Goal: Use online tool/utility: Utilize a website feature to perform a specific function

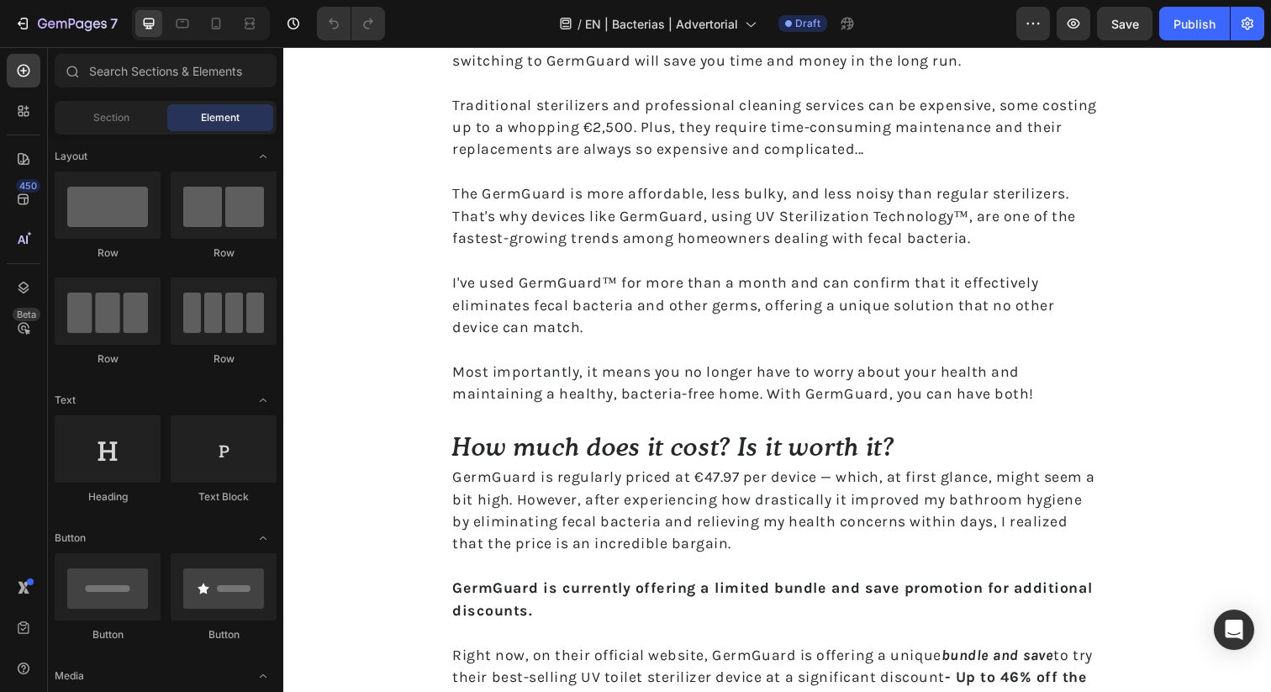
scroll to position [5993, 0]
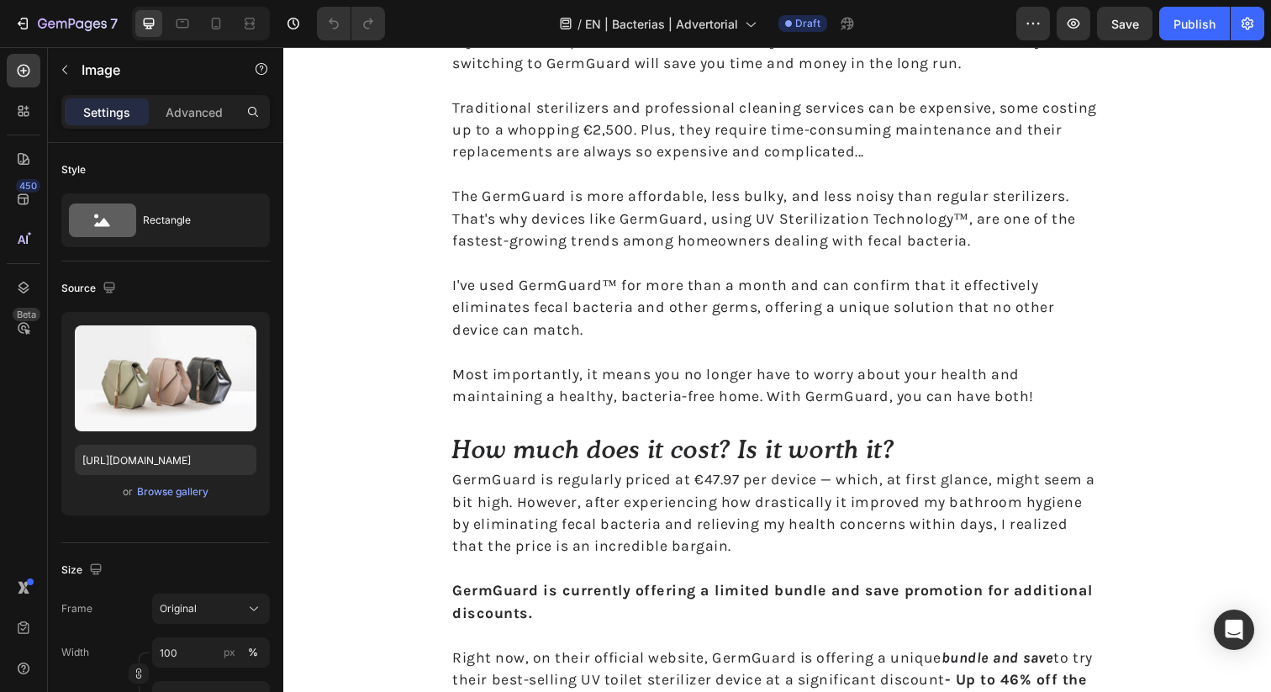
click at [198, 487] on div "Browse gallery" at bounding box center [172, 491] width 71 height 15
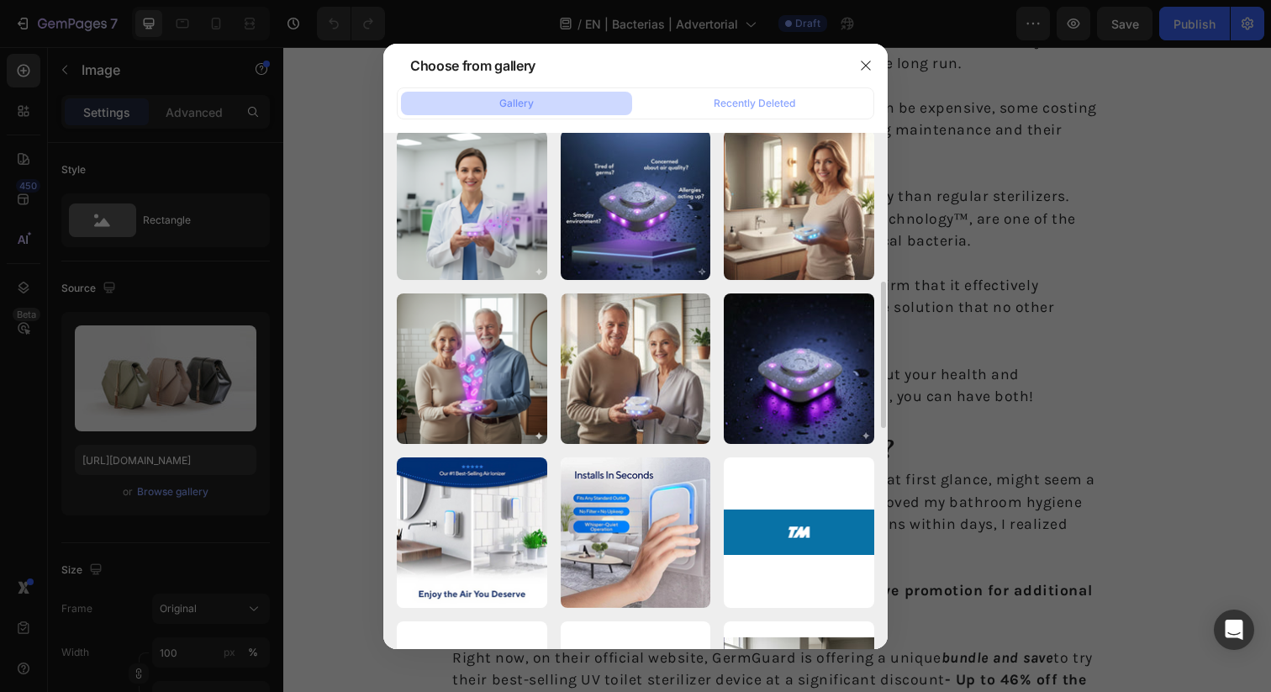
scroll to position [510, 0]
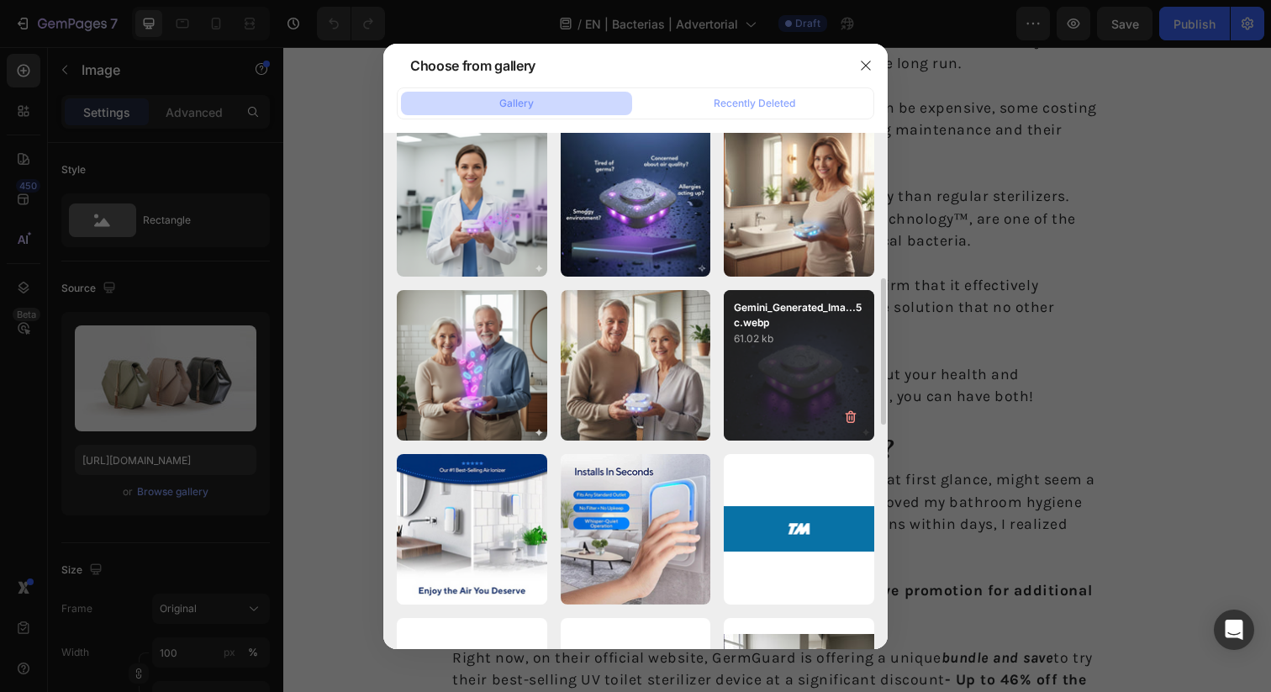
click at [769, 389] on div "Gemini_Generated_Ima...5c.webp 61.02 kb" at bounding box center [799, 365] width 150 height 150
type input "https://cdn.shopify.com/s/files/1/0755/0179/7603/files/gempages_583693203627049…"
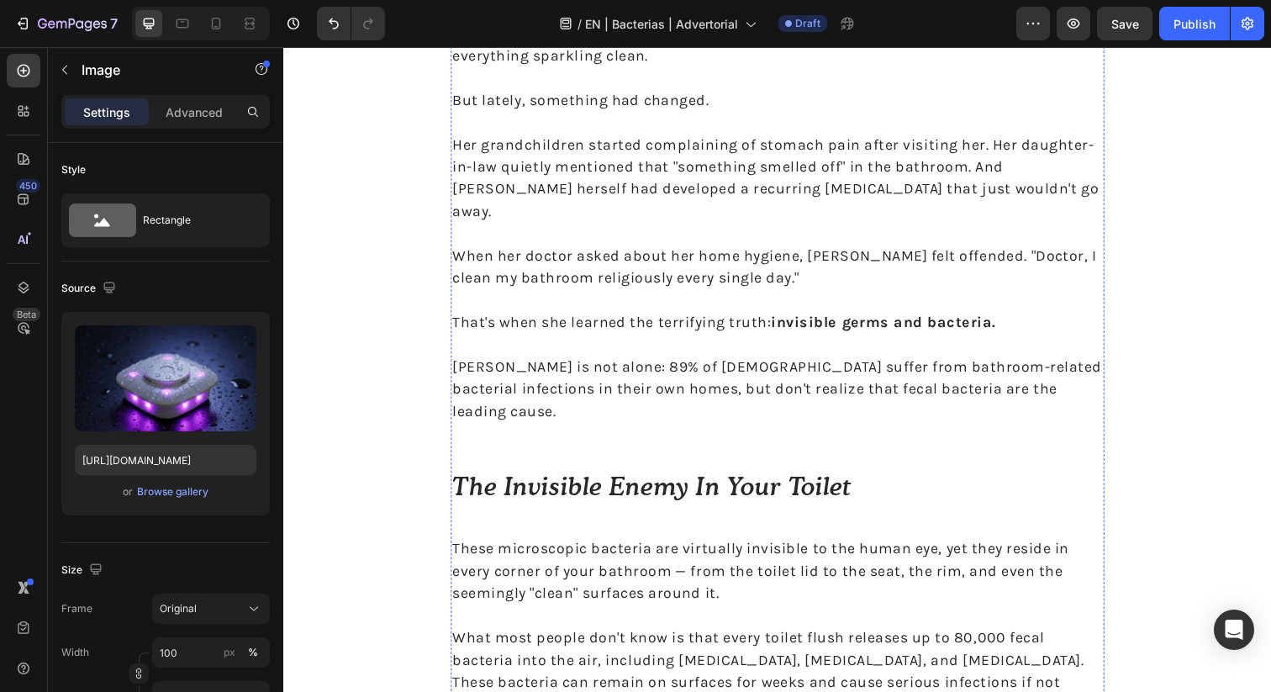
scroll to position [251, 0]
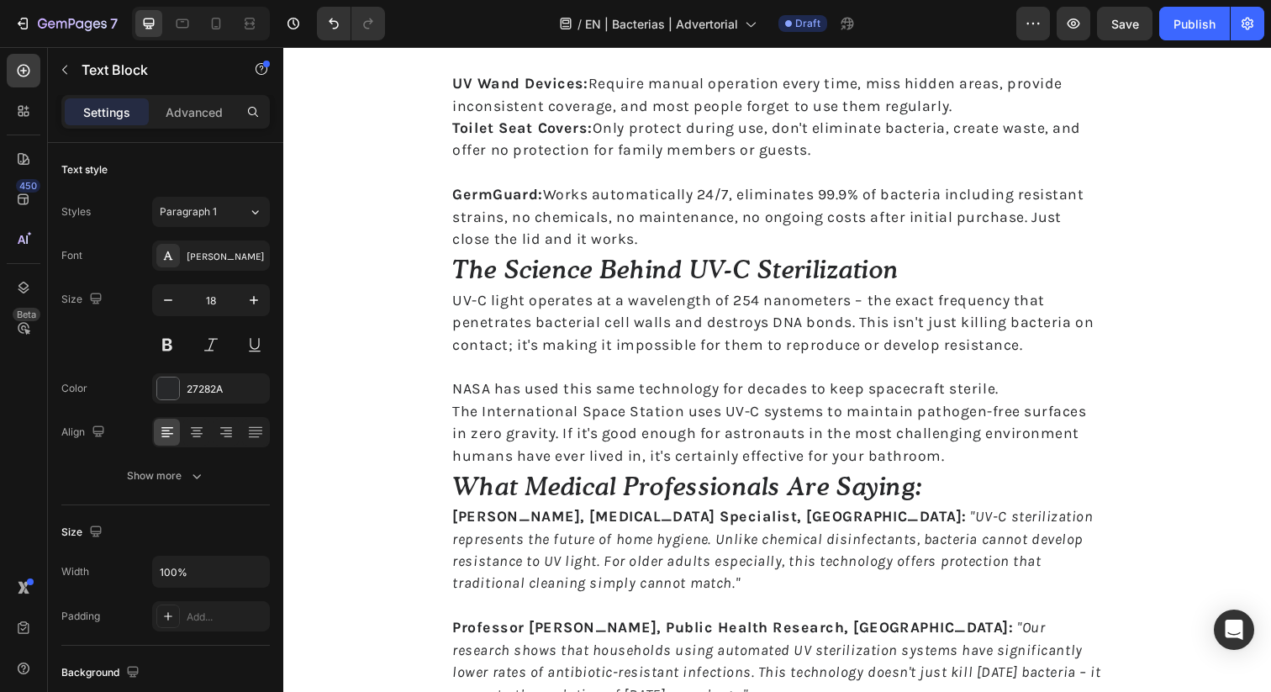
scroll to position [10348, 0]
